Goal: Complete application form

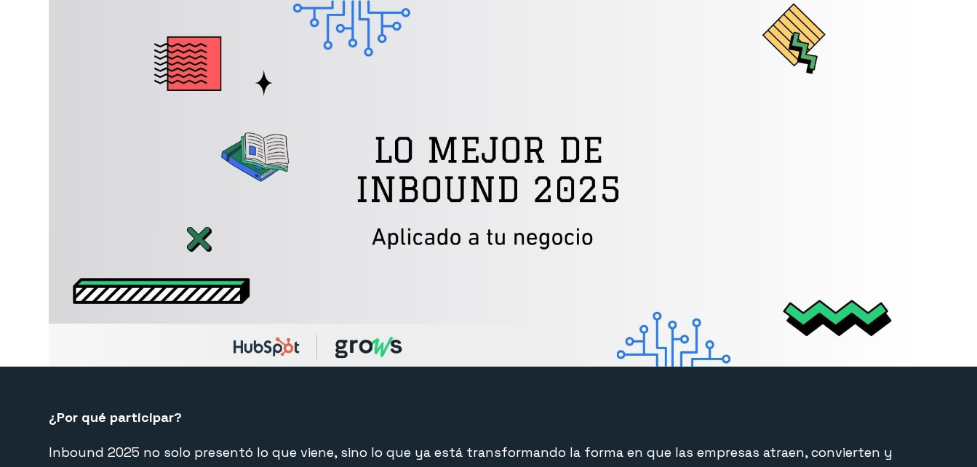
select select "CO"
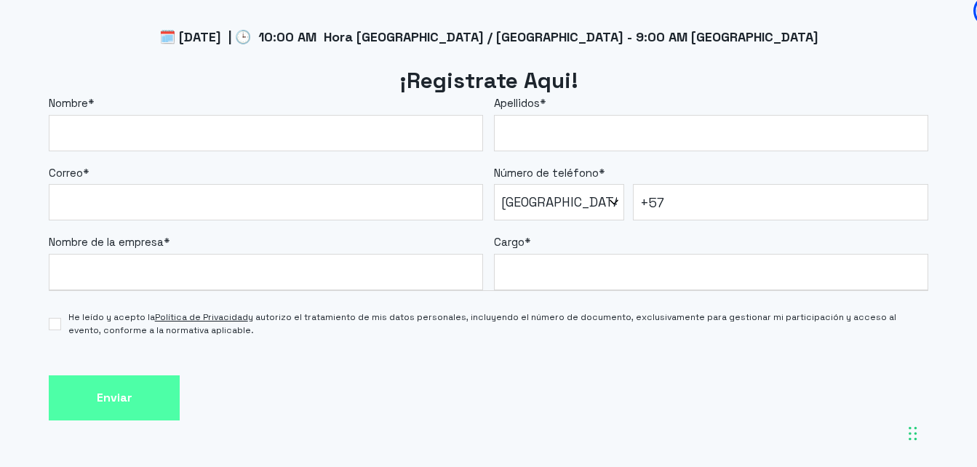
scroll to position [1244, 0]
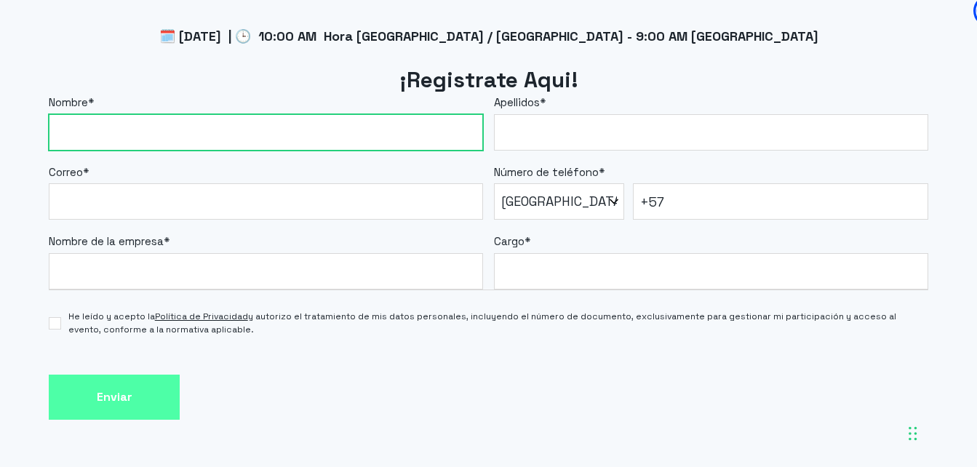
click at [129, 125] on input "Nombre *" at bounding box center [266, 132] width 434 height 36
click at [49, 375] on input "Enviar" at bounding box center [114, 398] width 131 height 46
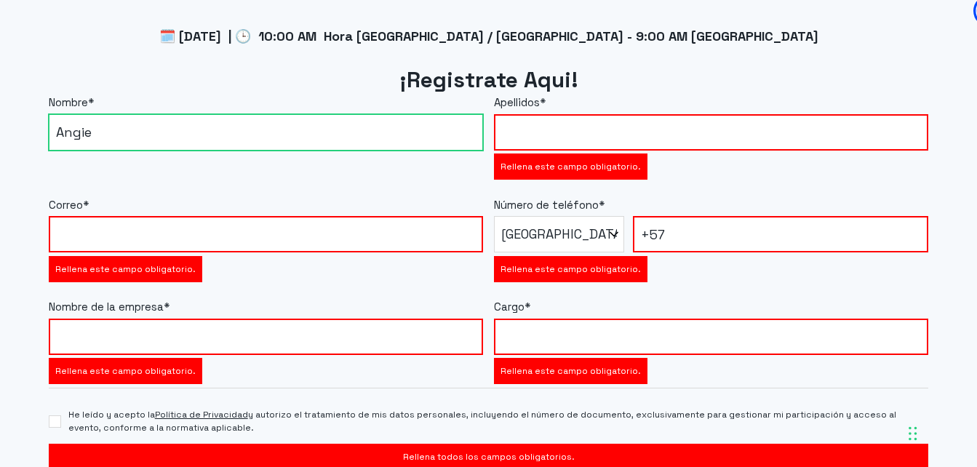
click at [129, 125] on input "Angie" at bounding box center [266, 132] width 434 height 36
type input "[PERSON_NAME]"
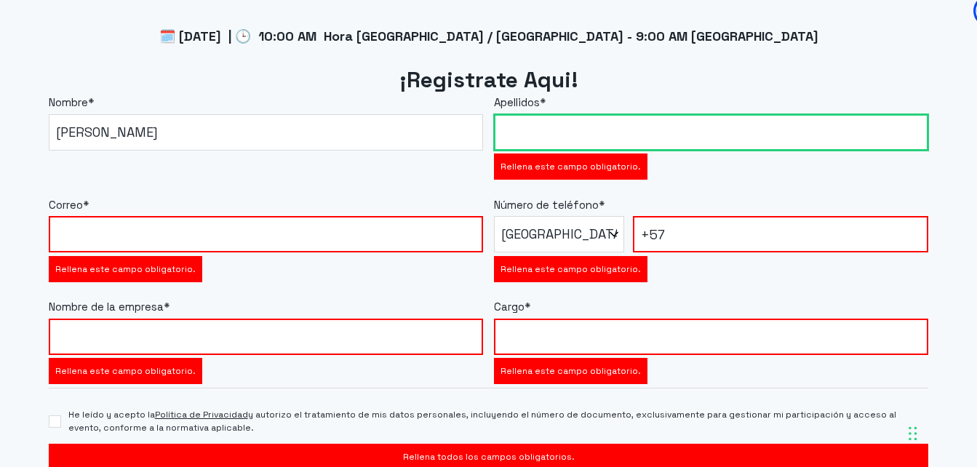
click at [544, 125] on input "Apellidos *" at bounding box center [711, 132] width 434 height 36
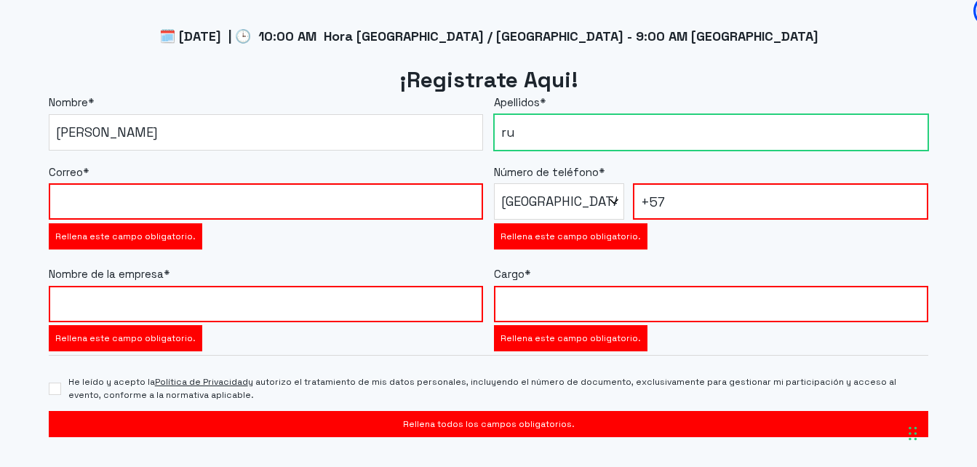
type input "r"
type input "[PERSON_NAME]"
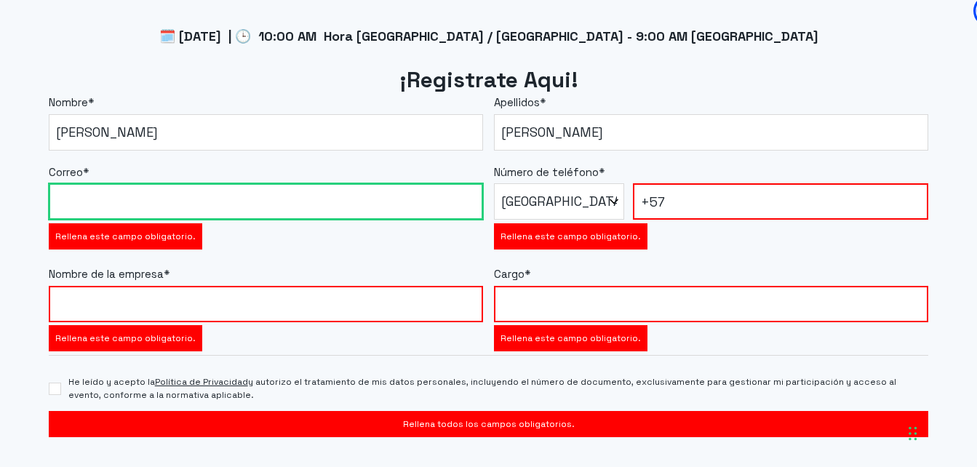
click at [278, 212] on input "Correo *" at bounding box center [266, 201] width 434 height 36
type input "[EMAIL_ADDRESS][DOMAIN_NAME]"
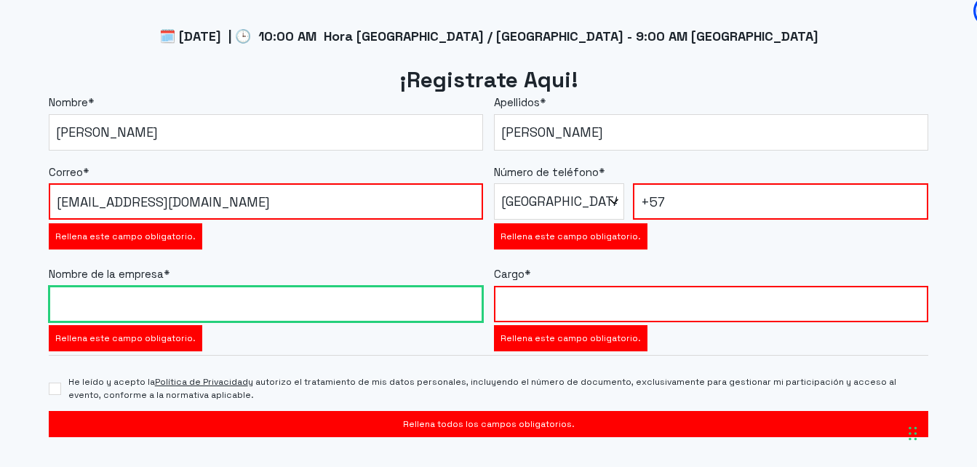
type input "Fundacion universitaria compensar"
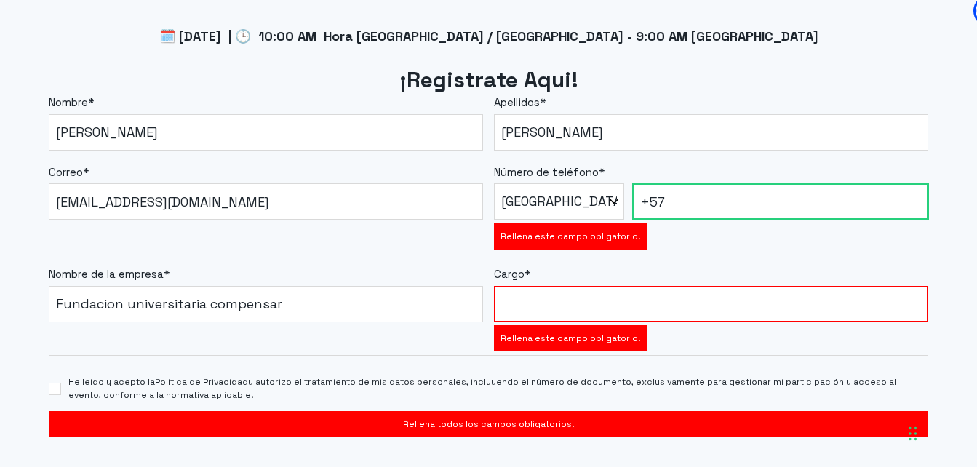
click at [705, 191] on input "+57" at bounding box center [780, 201] width 295 height 36
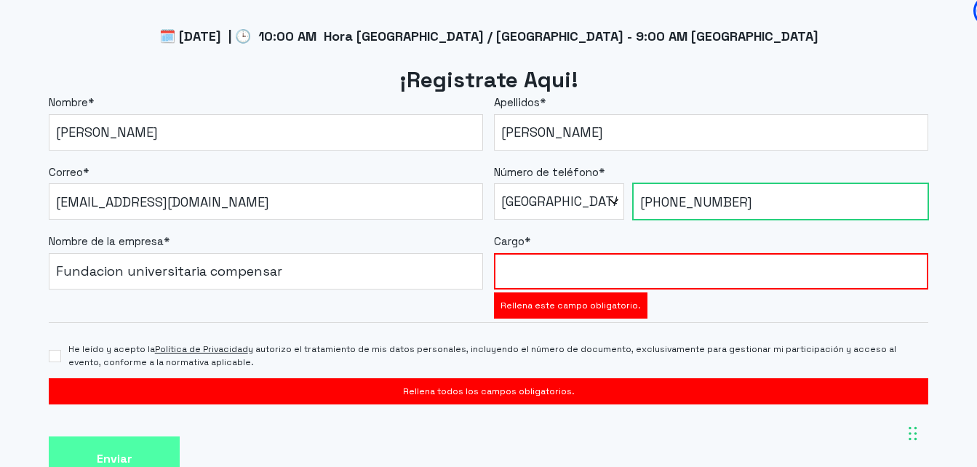
type input "[PHONE_NUMBER]"
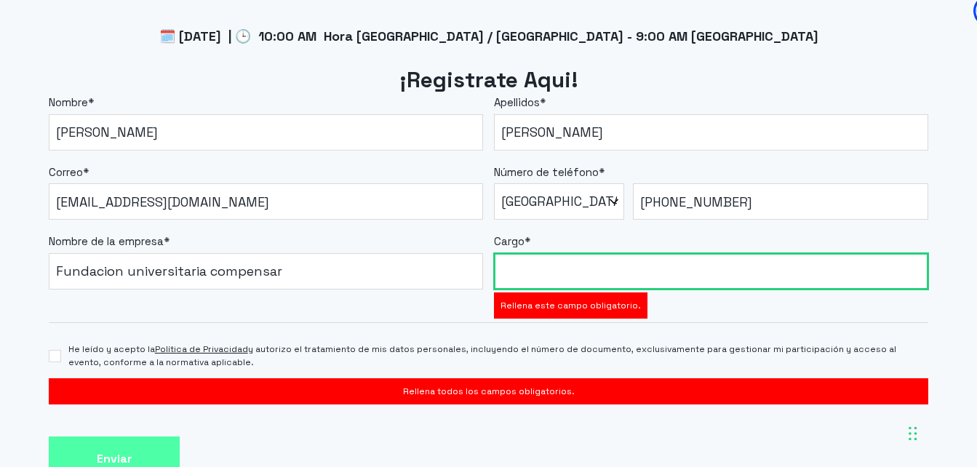
click at [745, 280] on input "Cargo *" at bounding box center [711, 271] width 434 height 36
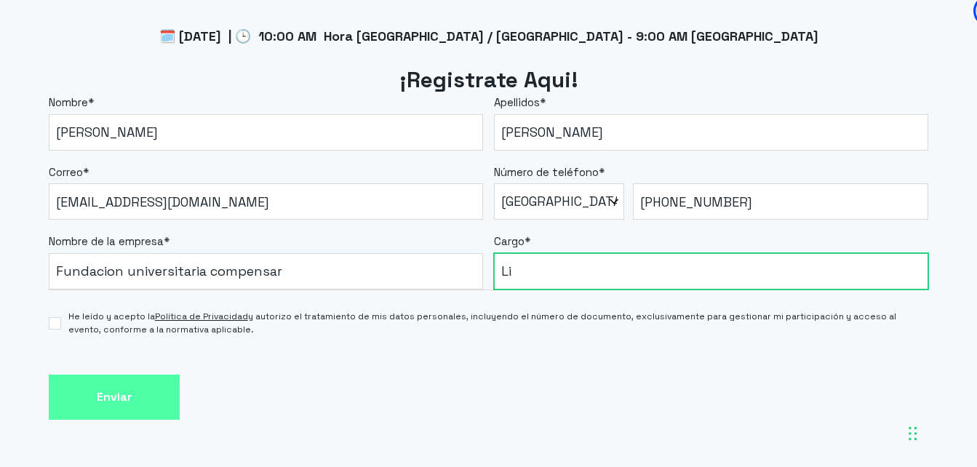
type input "L"
type input "Desarrollador de aplicaciones e integraciones"
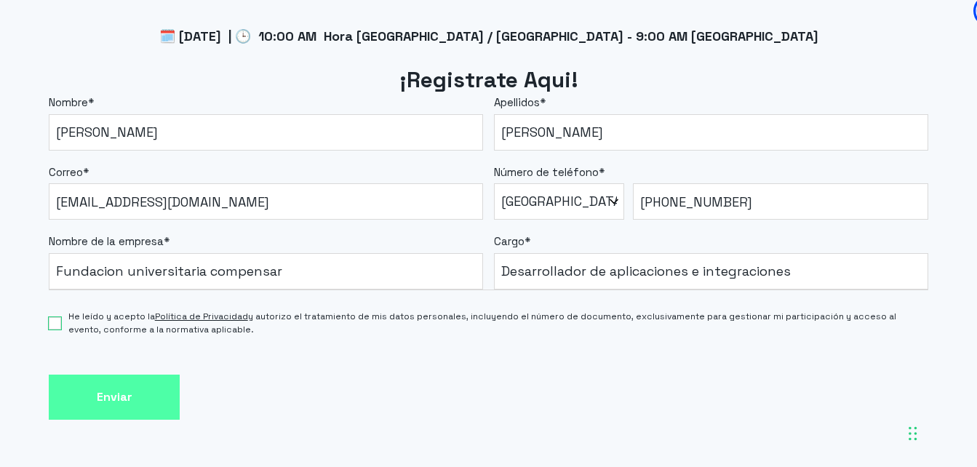
click at [55, 326] on input "He leído y acepto la Política de Privacidad y autorizo el tratamiento de mis da…" at bounding box center [55, 323] width 12 height 12
checkbox input "true"
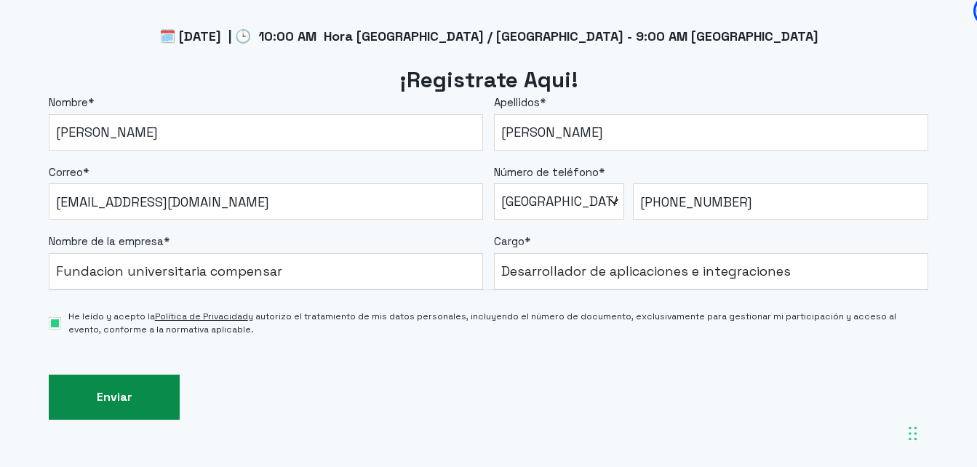
click at [143, 396] on input "Enviar" at bounding box center [114, 398] width 131 height 46
